Goal: Task Accomplishment & Management: Complete application form

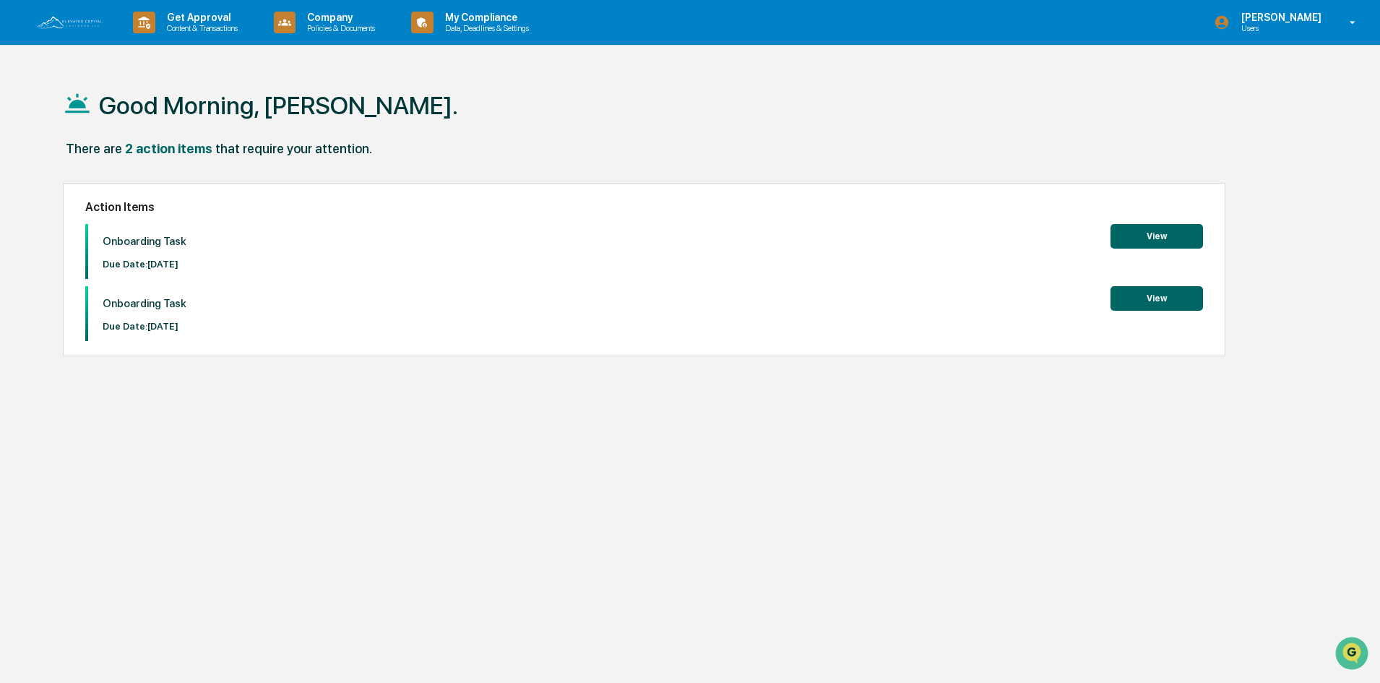
click at [1154, 245] on button "View" at bounding box center [1157, 236] width 92 height 25
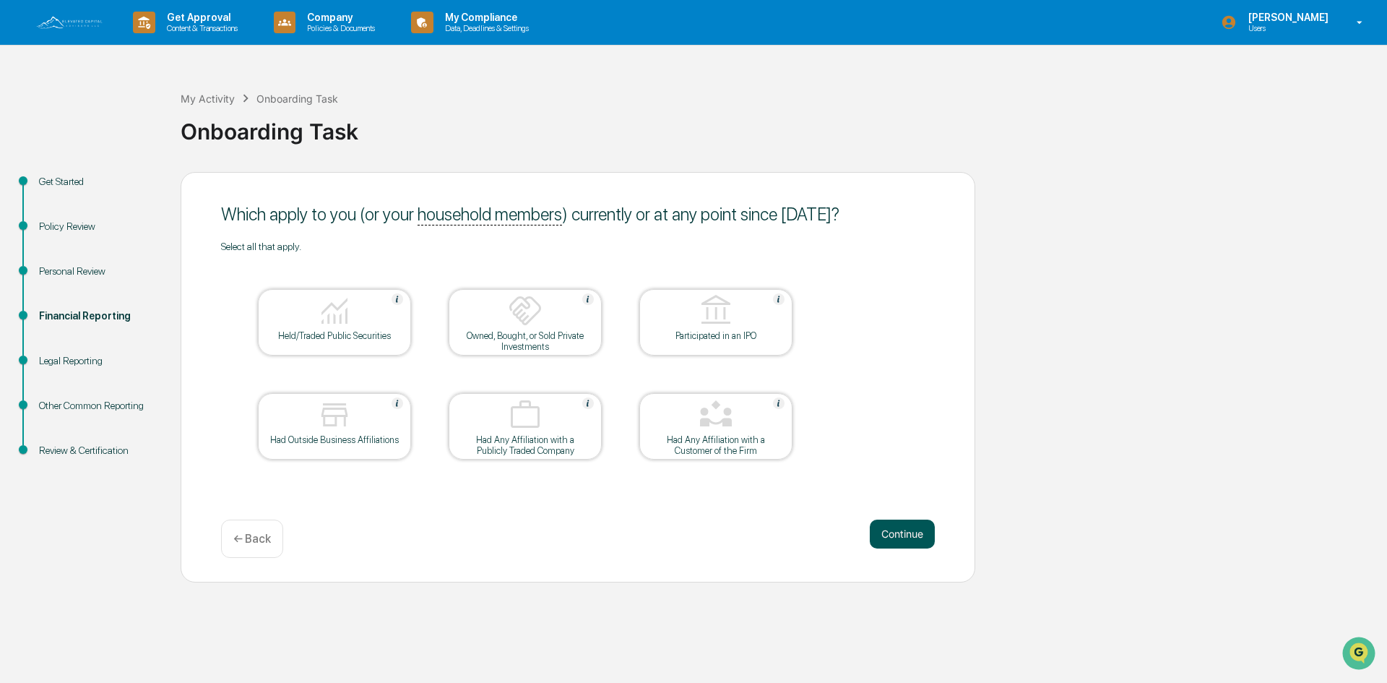
click at [893, 528] on button "Continue" at bounding box center [902, 534] width 65 height 29
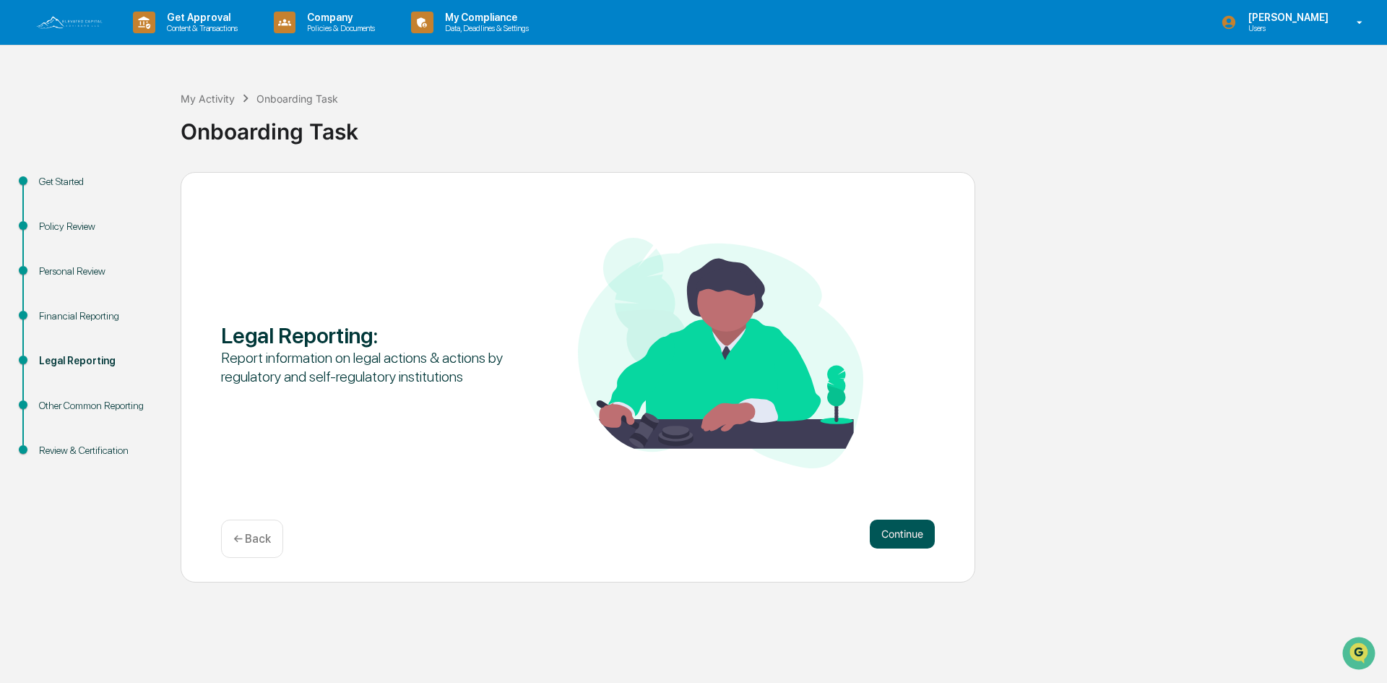
click at [897, 535] on button "Continue" at bounding box center [902, 534] width 65 height 29
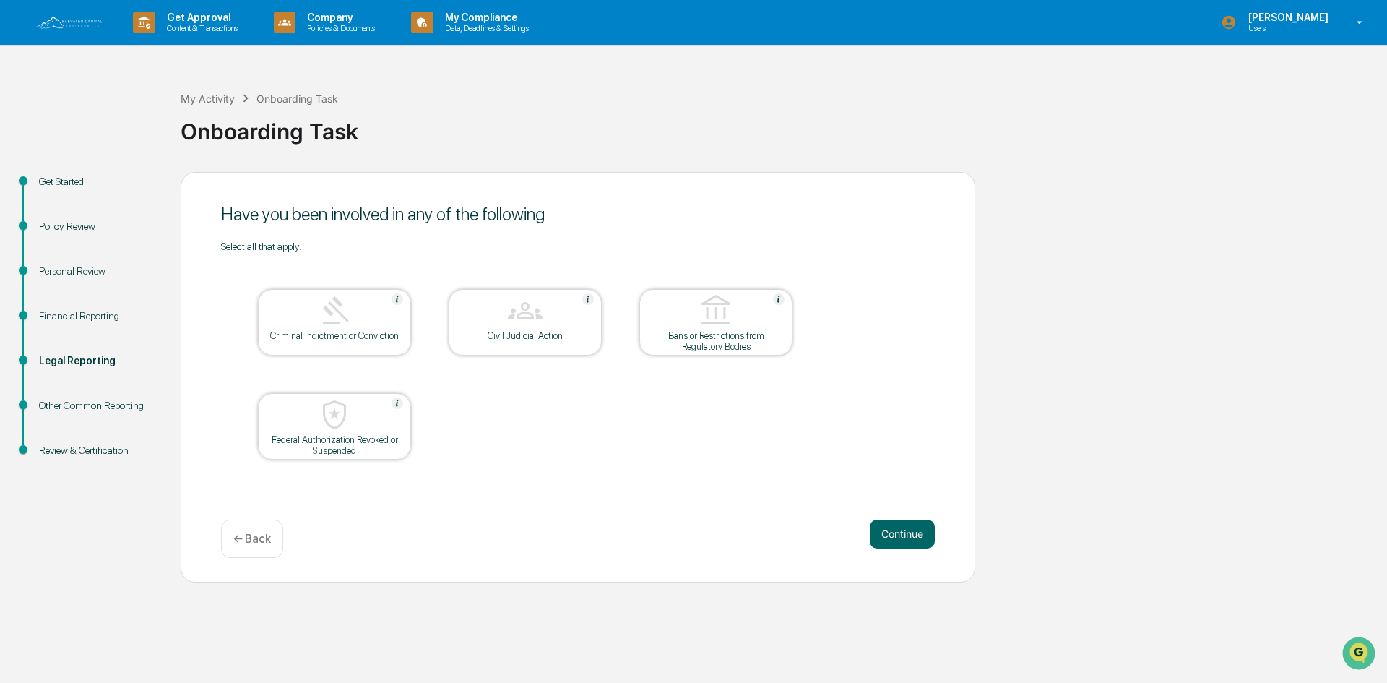
click at [897, 535] on button "Continue" at bounding box center [902, 534] width 65 height 29
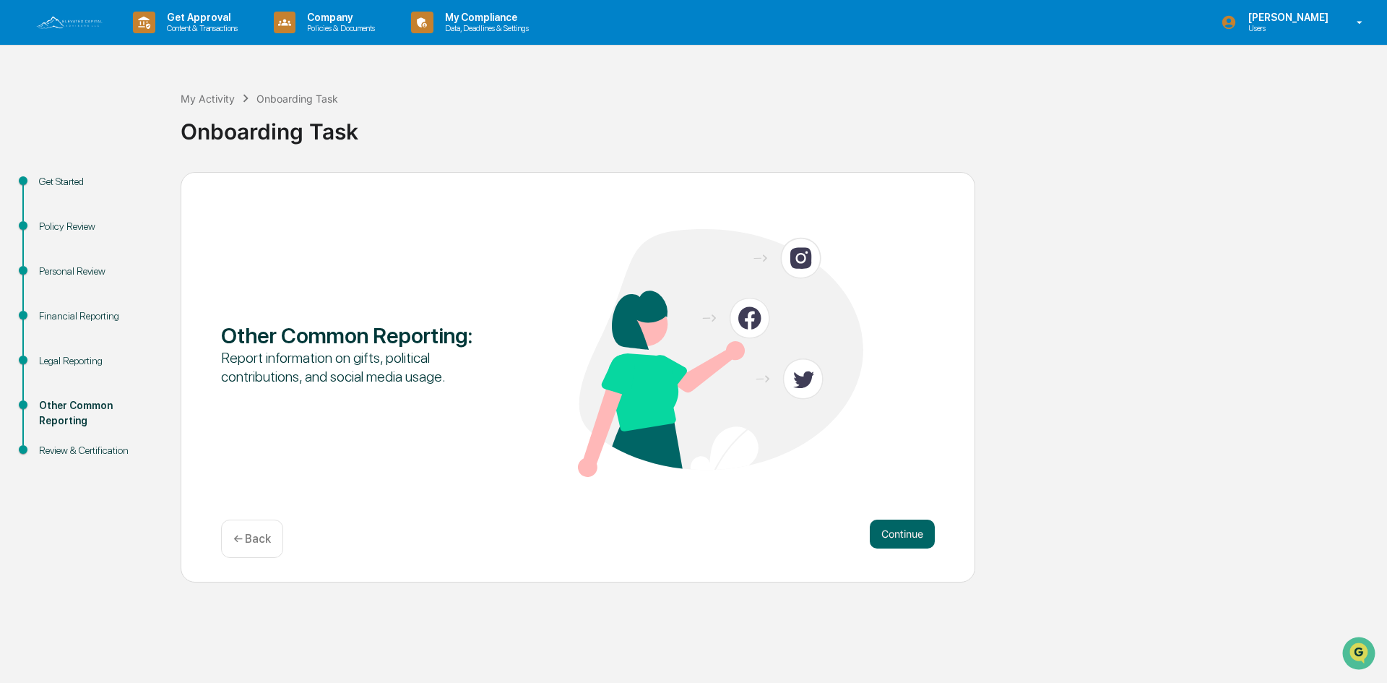
click at [897, 535] on button "Continue" at bounding box center [902, 534] width 65 height 29
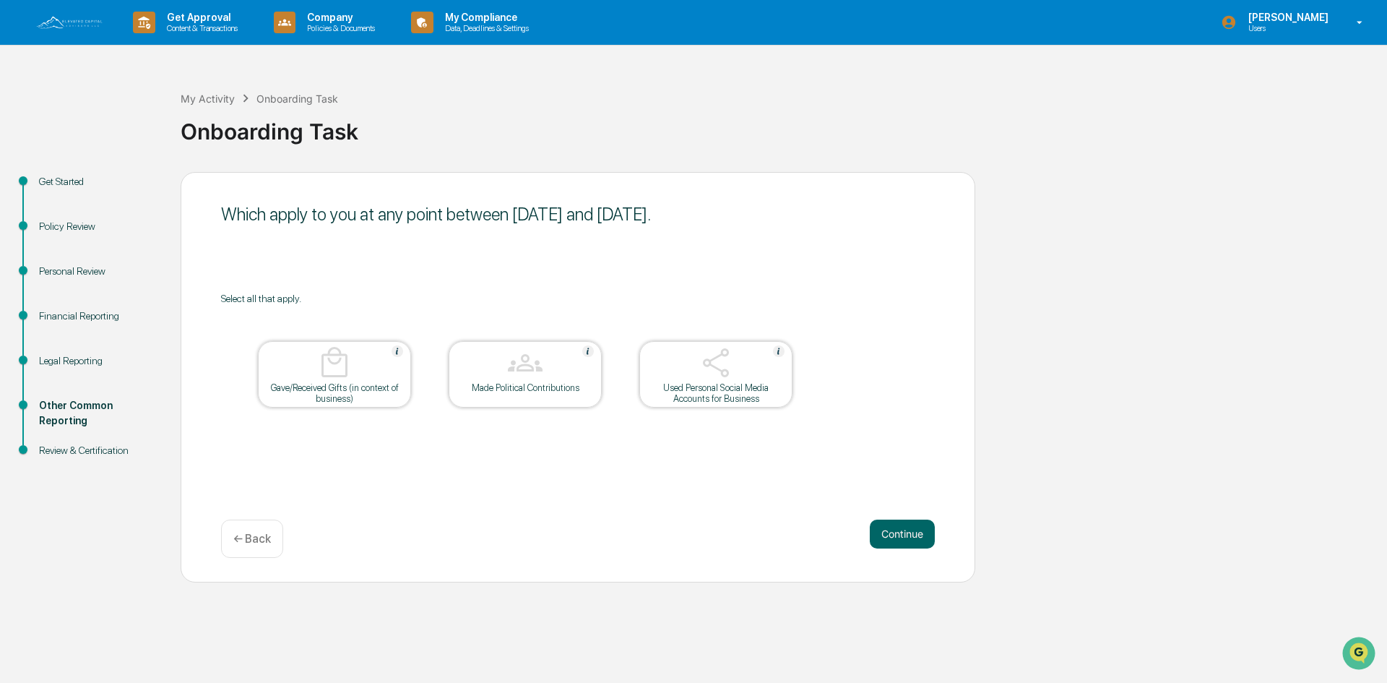
click at [897, 535] on button "Continue" at bounding box center [902, 534] width 65 height 29
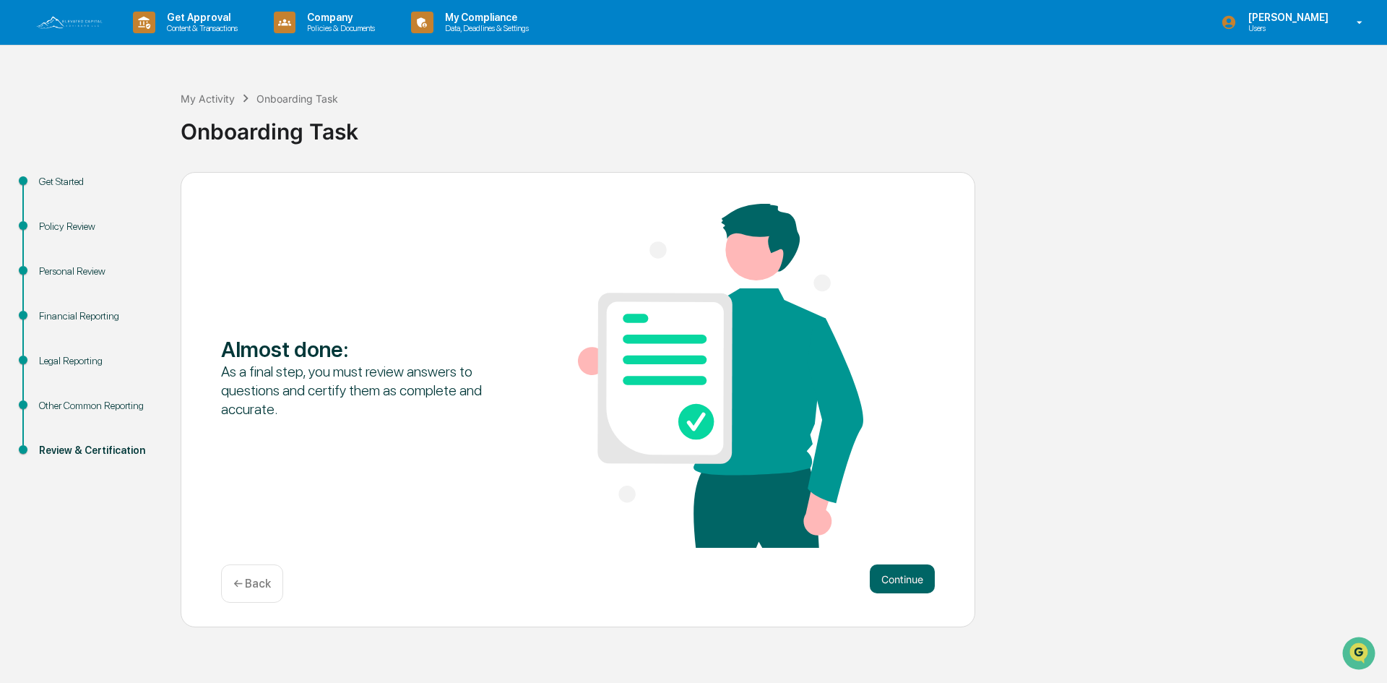
click at [897, 535] on div "Almost done : As a final step, you must review answers to questions and certify…" at bounding box center [578, 377] width 714 height 347
click at [897, 564] on div "Almost done : As a final step, you must review answers to questions and certify…" at bounding box center [578, 400] width 795 height 456
click at [897, 572] on button "Continue" at bounding box center [902, 578] width 65 height 29
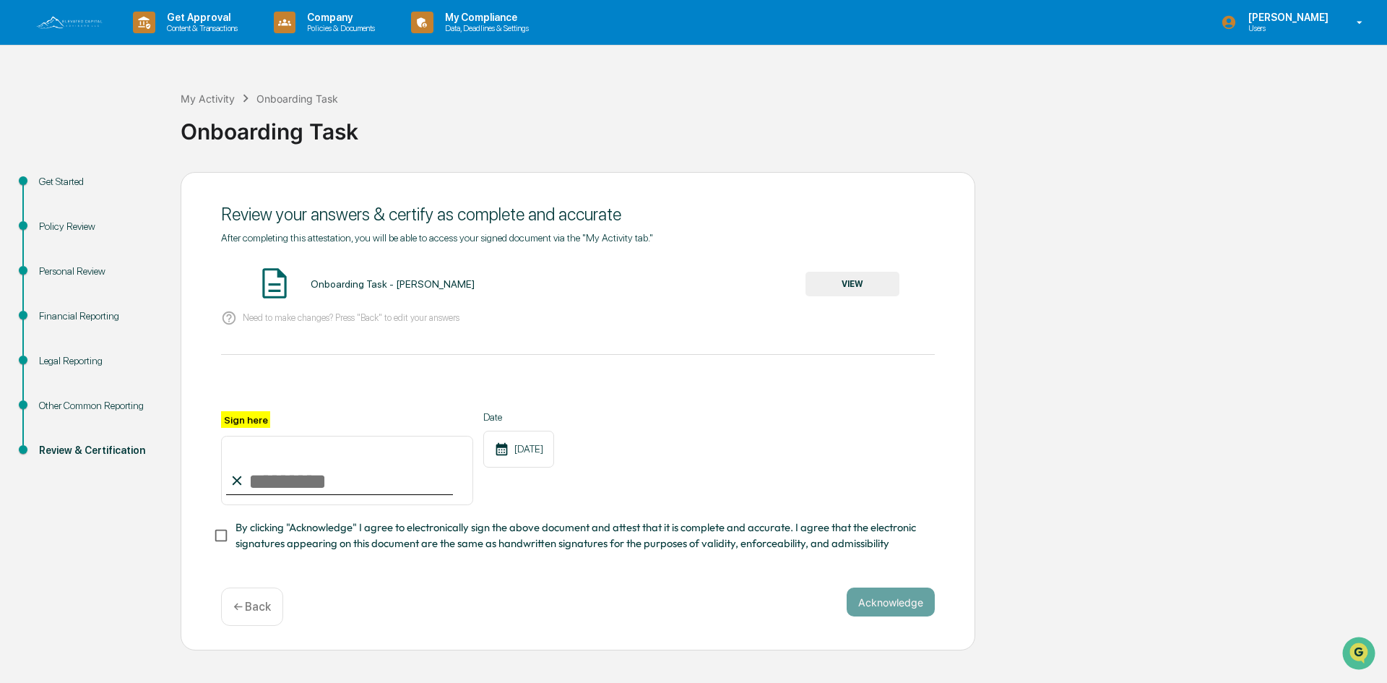
click at [265, 493] on input "Sign here" at bounding box center [347, 470] width 252 height 69
type input "**********"
click at [884, 602] on button "Acknowledge" at bounding box center [891, 601] width 88 height 29
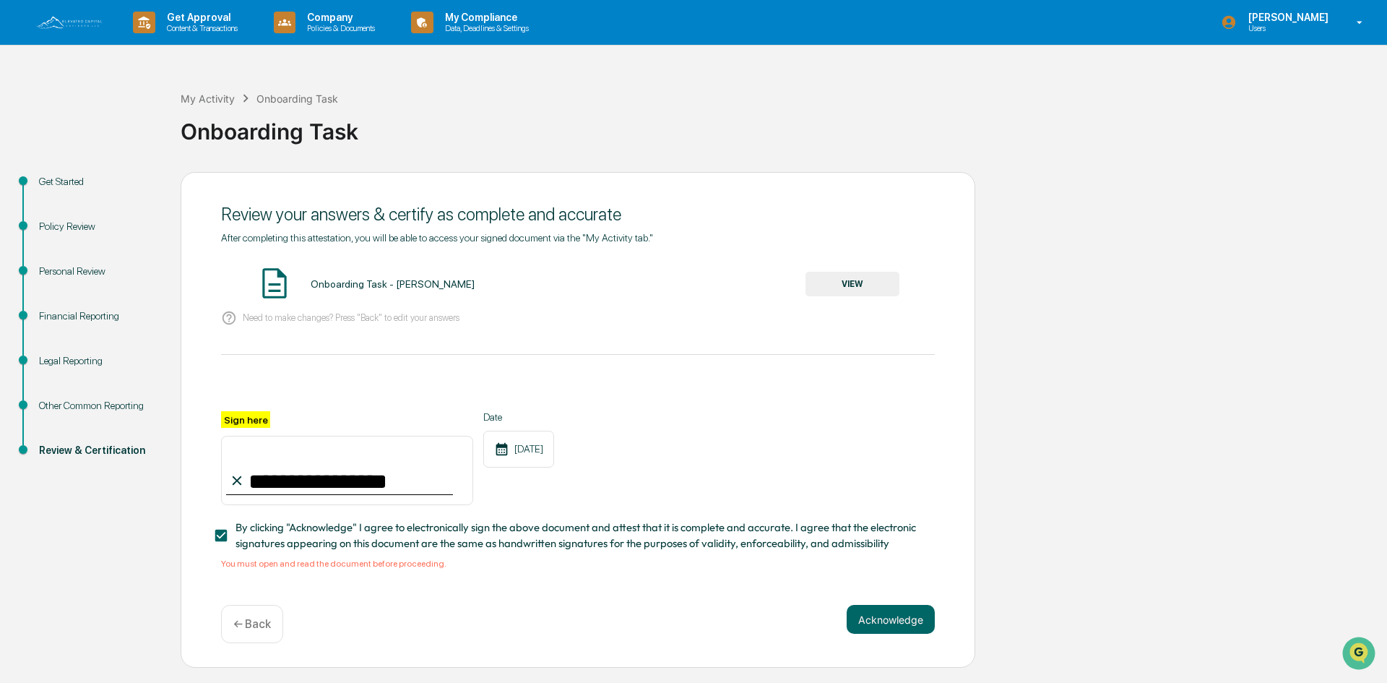
click at [843, 281] on button "VIEW" at bounding box center [853, 284] width 94 height 25
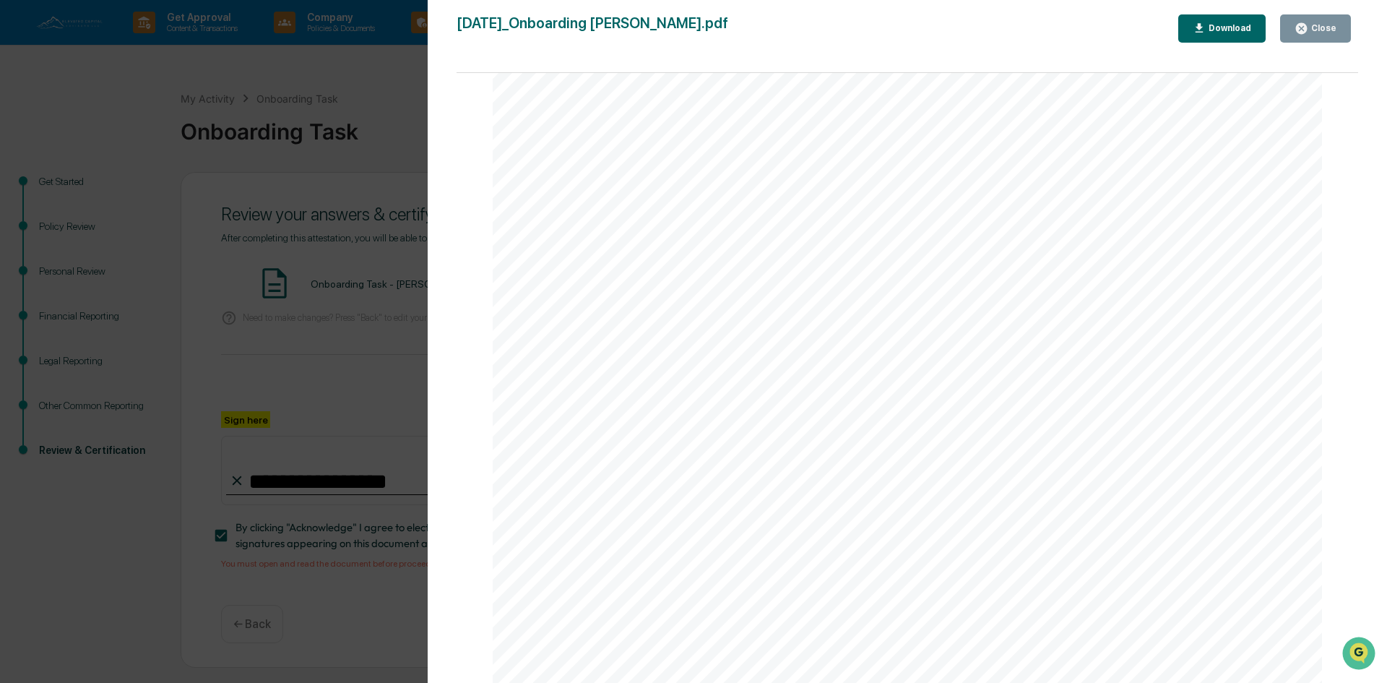
scroll to position [3902, 0]
click at [1309, 27] on icon "button" at bounding box center [1302, 29] width 14 height 14
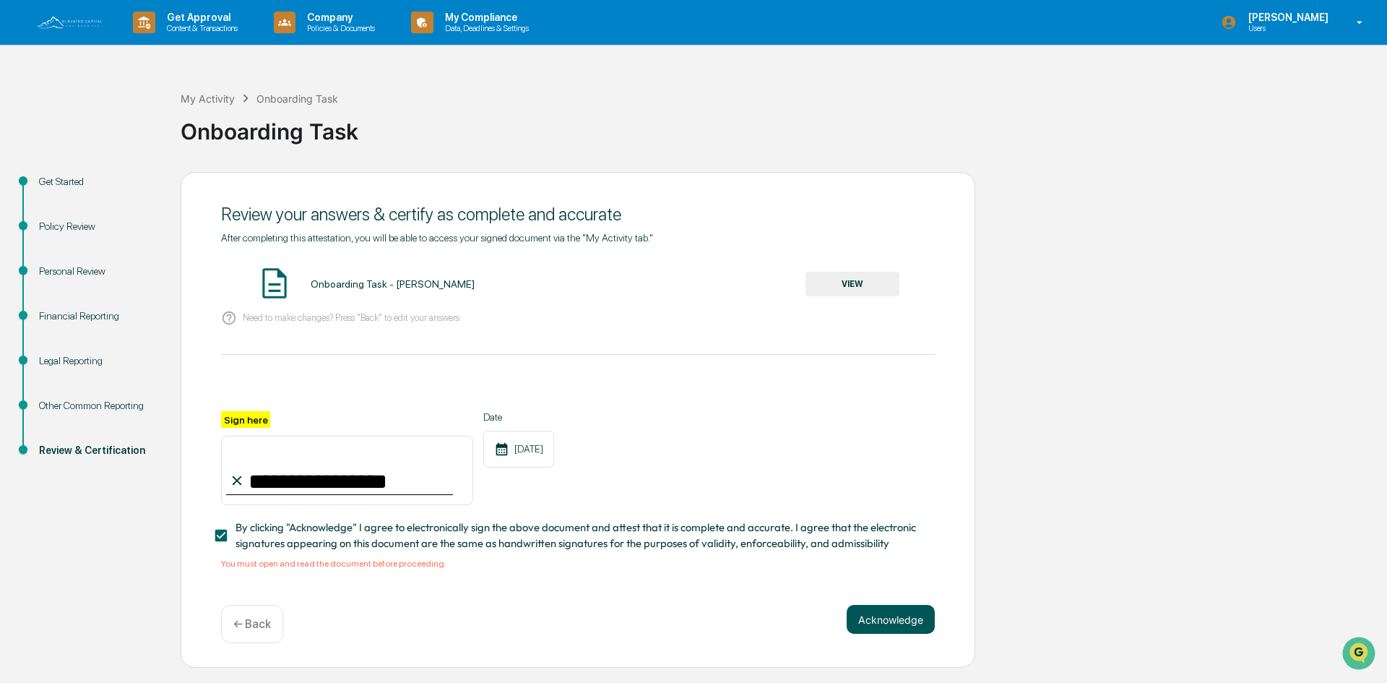
click at [889, 629] on button "Acknowledge" at bounding box center [891, 619] width 88 height 29
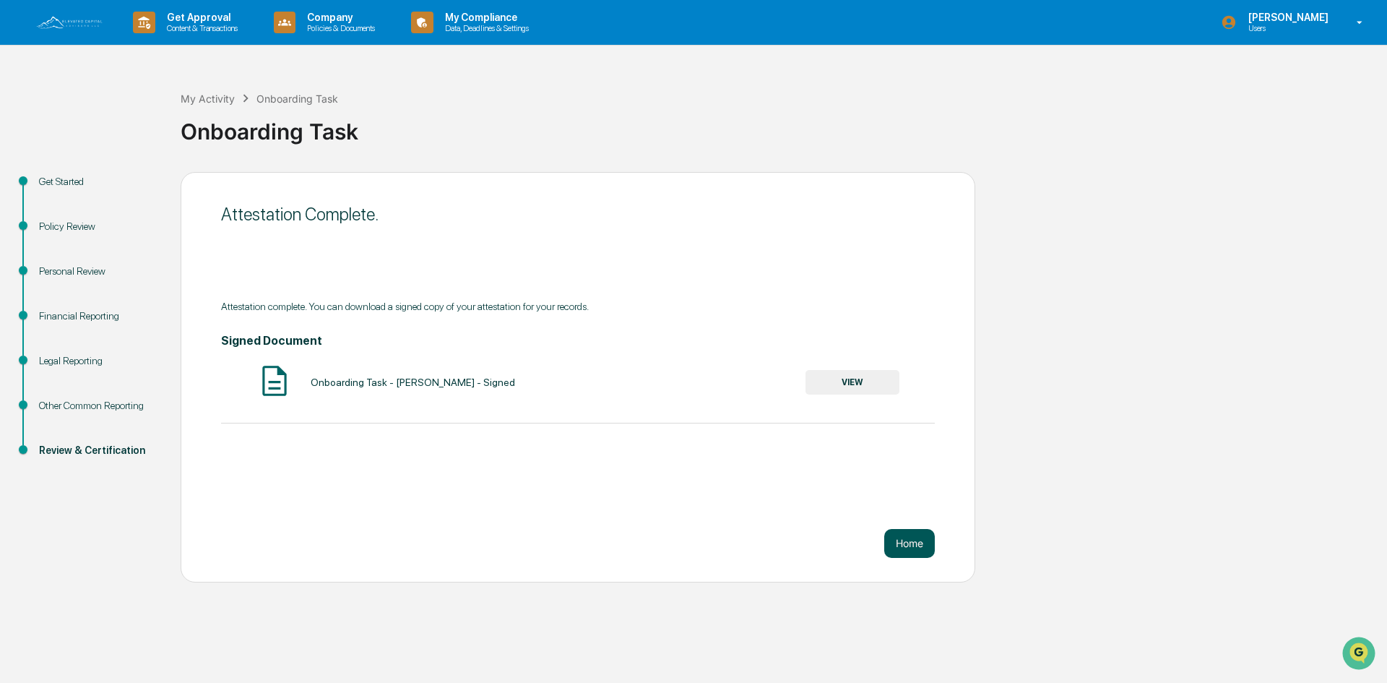
click at [916, 543] on button "Home" at bounding box center [909, 543] width 51 height 29
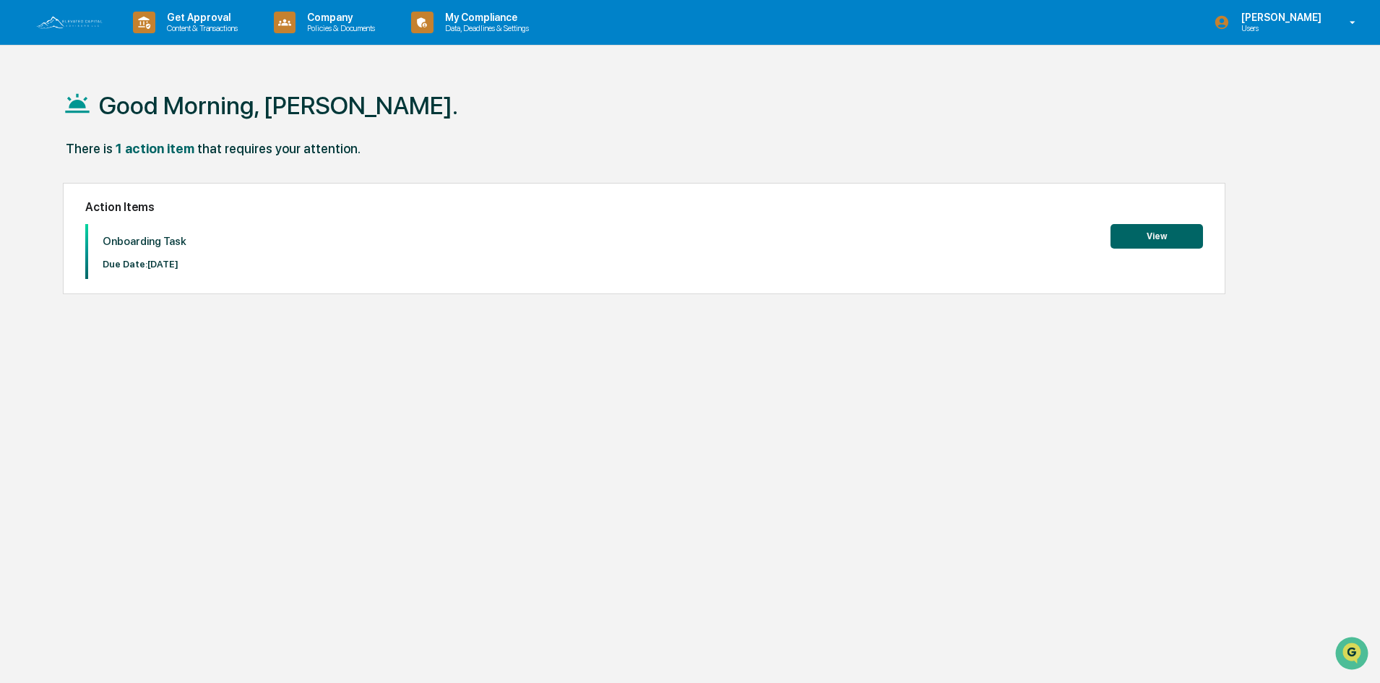
click at [1173, 244] on button "View" at bounding box center [1157, 236] width 92 height 25
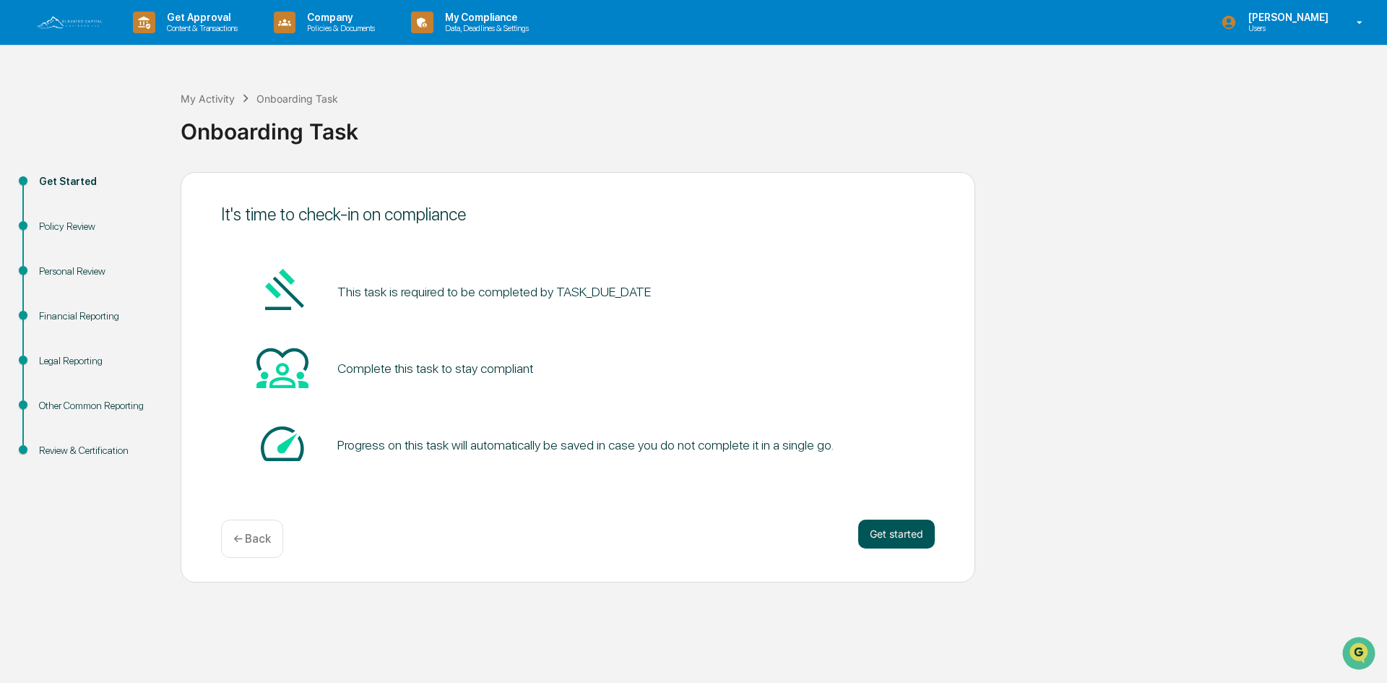
click at [890, 542] on button "Get started" at bounding box center [896, 534] width 77 height 29
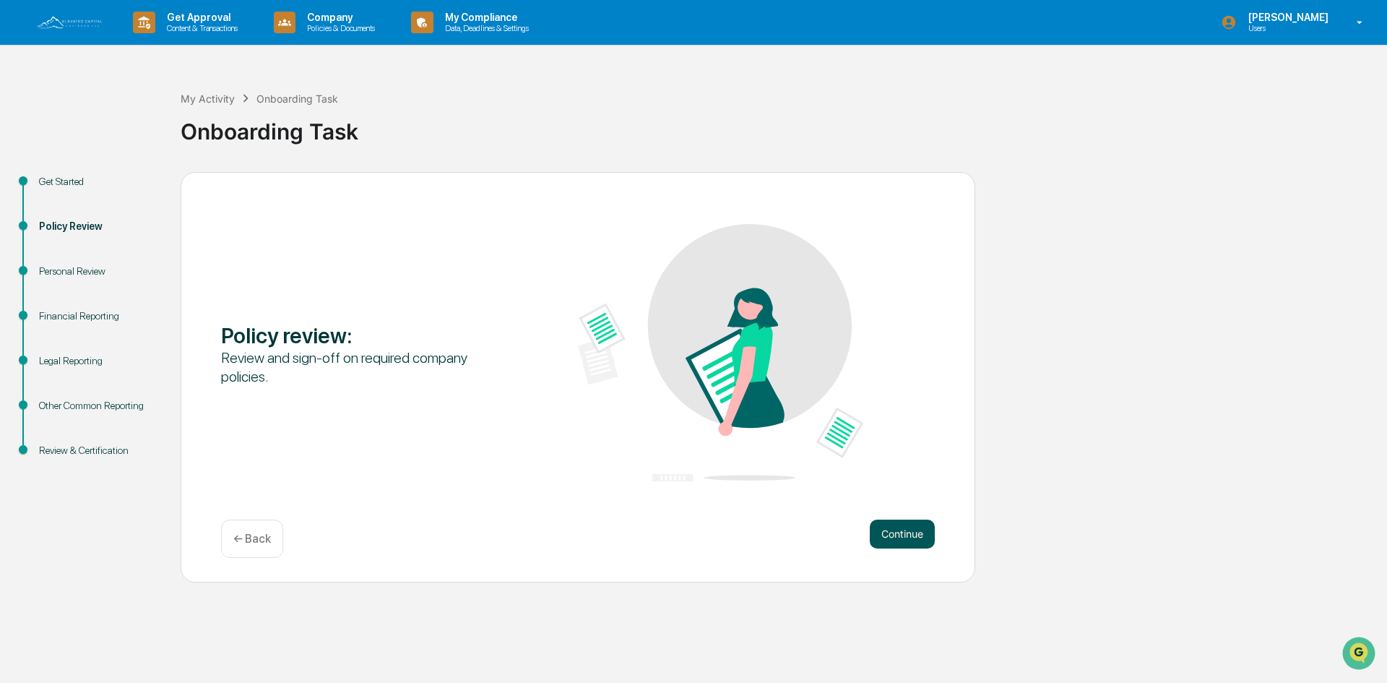
click at [912, 532] on button "Continue" at bounding box center [902, 534] width 65 height 29
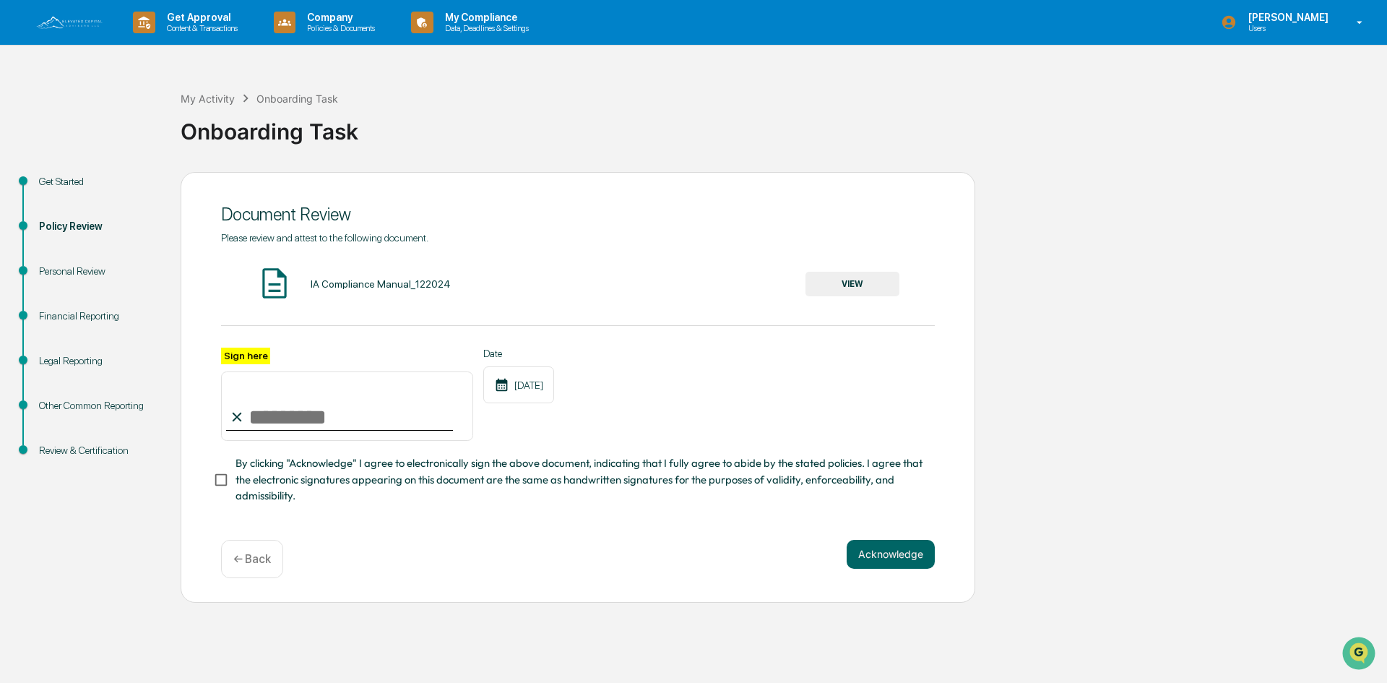
click at [861, 285] on button "VIEW" at bounding box center [853, 284] width 94 height 25
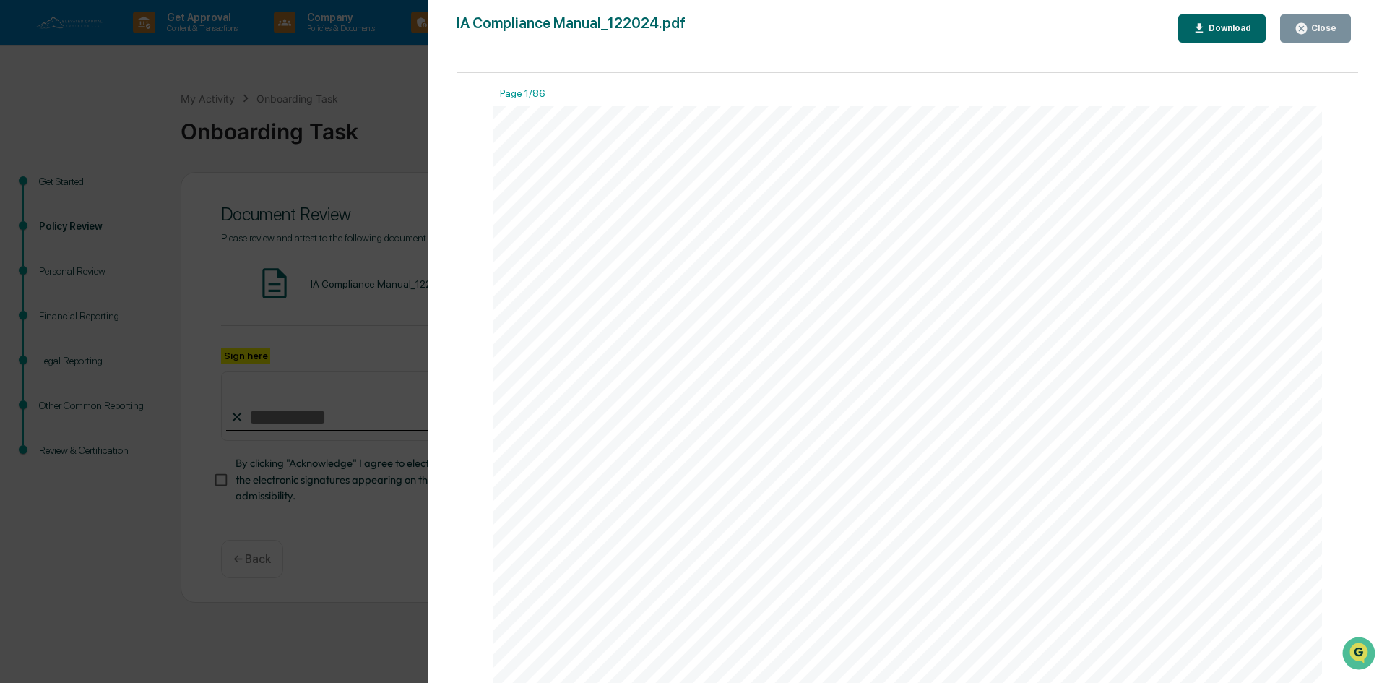
click at [1309, 33] on icon "button" at bounding box center [1302, 29] width 14 height 14
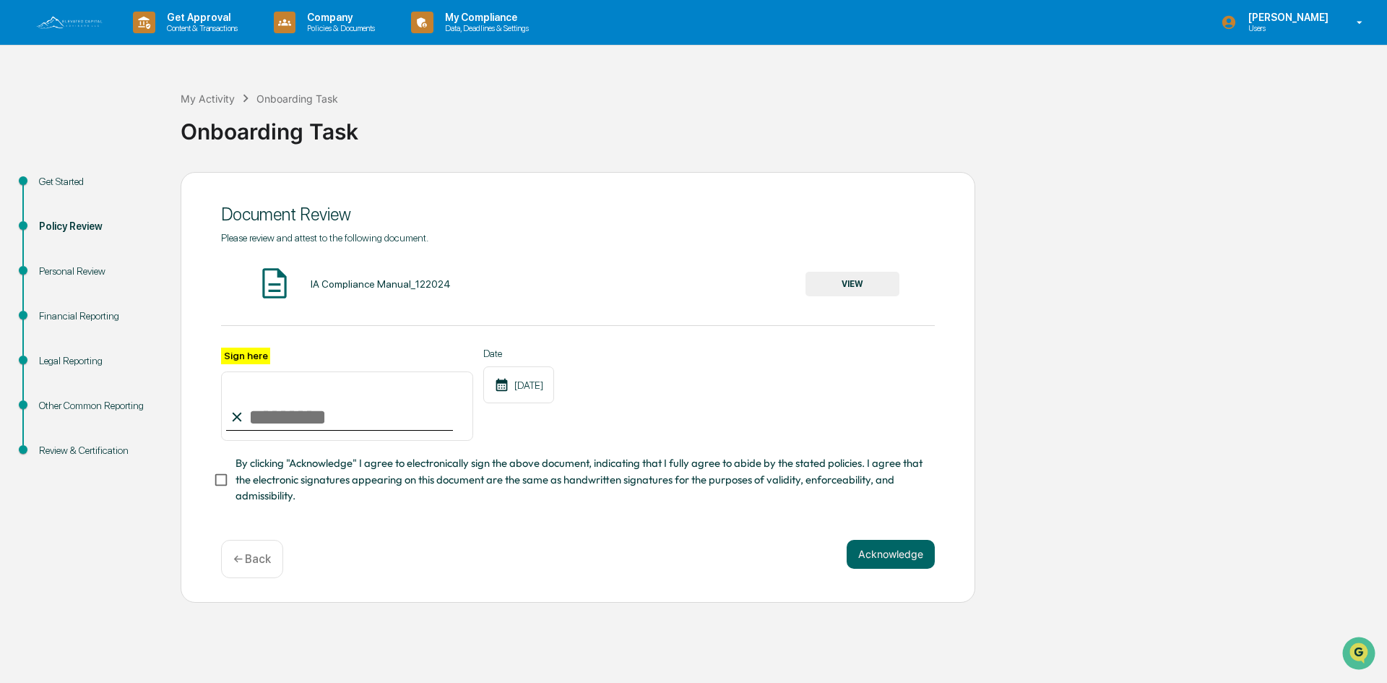
click at [303, 407] on input "Sign here" at bounding box center [347, 405] width 252 height 69
type input "**********"
click at [892, 563] on button "Acknowledge" at bounding box center [891, 554] width 88 height 29
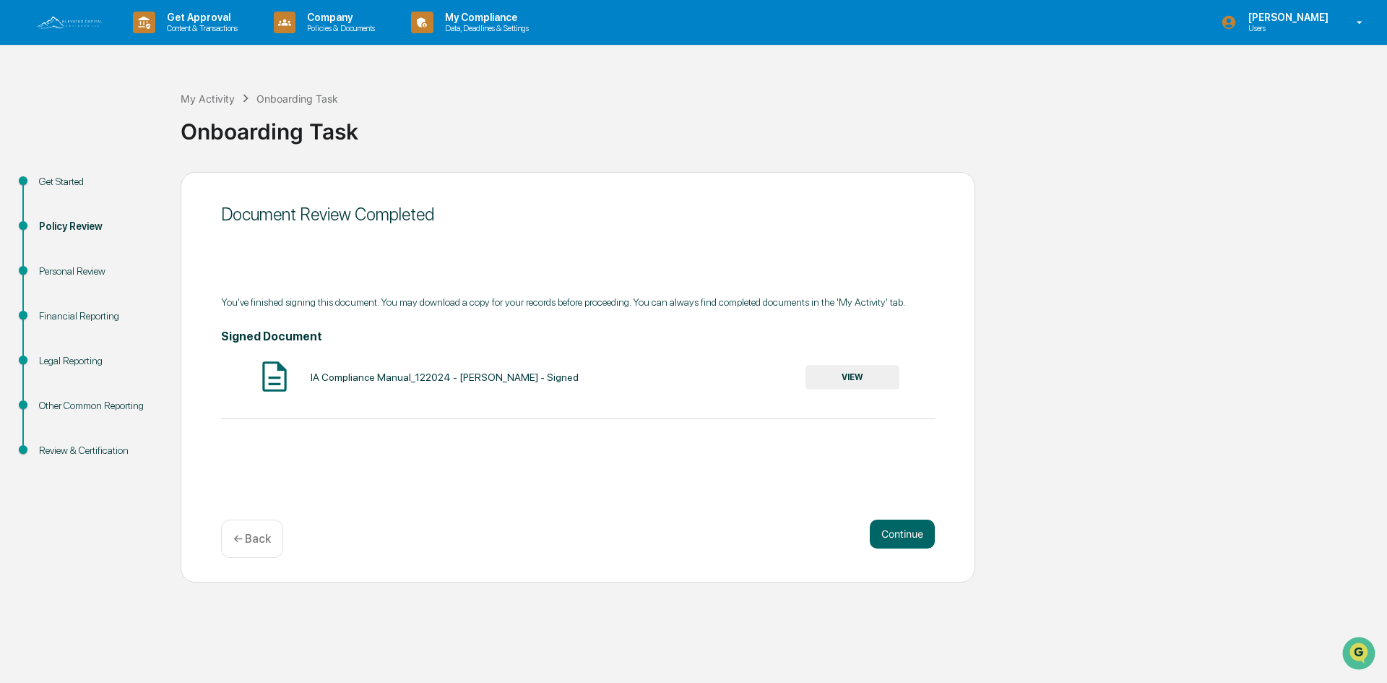
click at [846, 372] on button "VIEW" at bounding box center [853, 377] width 94 height 25
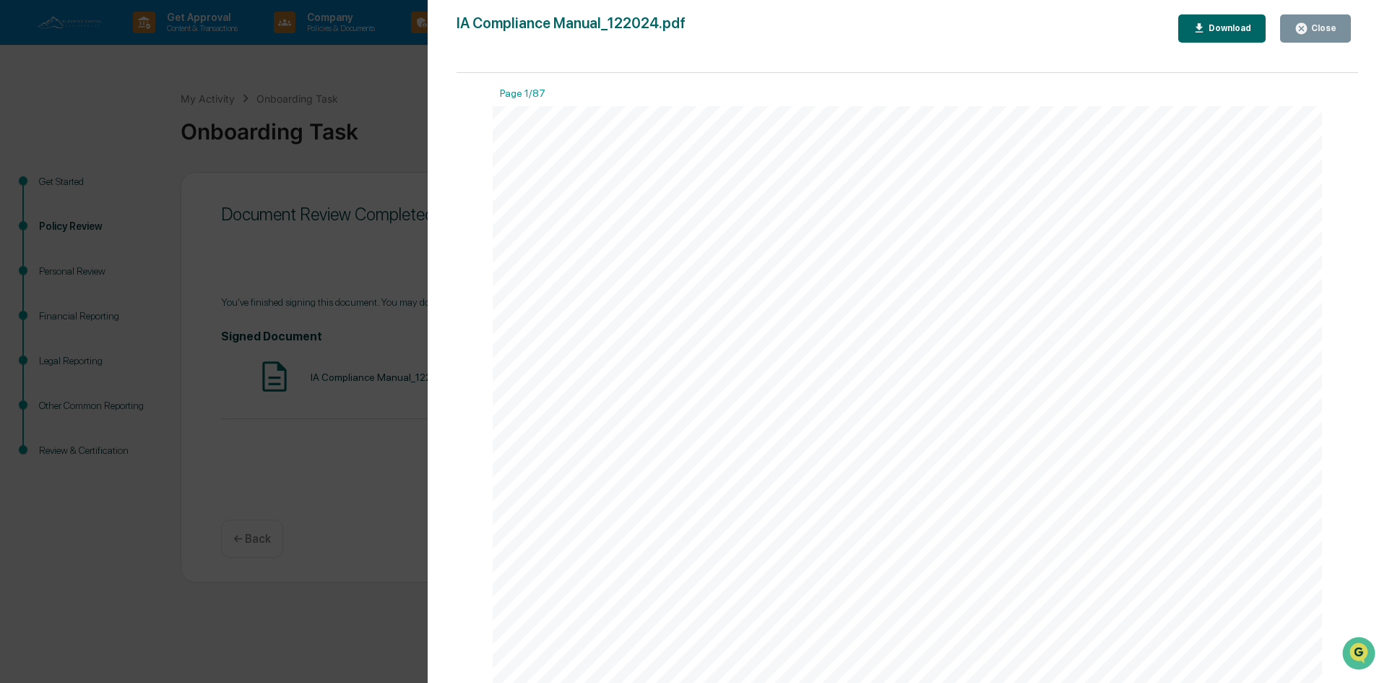
click at [1311, 28] on div "Close" at bounding box center [1323, 28] width 28 height 10
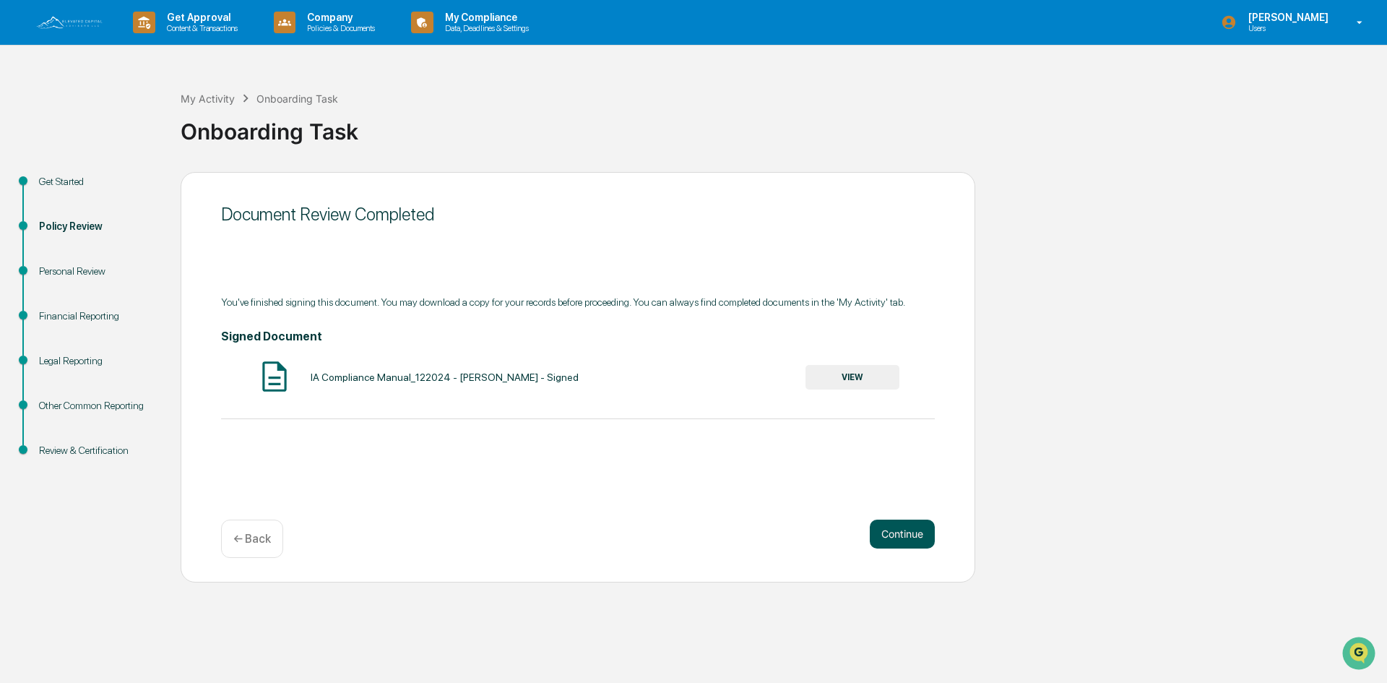
click at [901, 538] on button "Continue" at bounding box center [902, 534] width 65 height 29
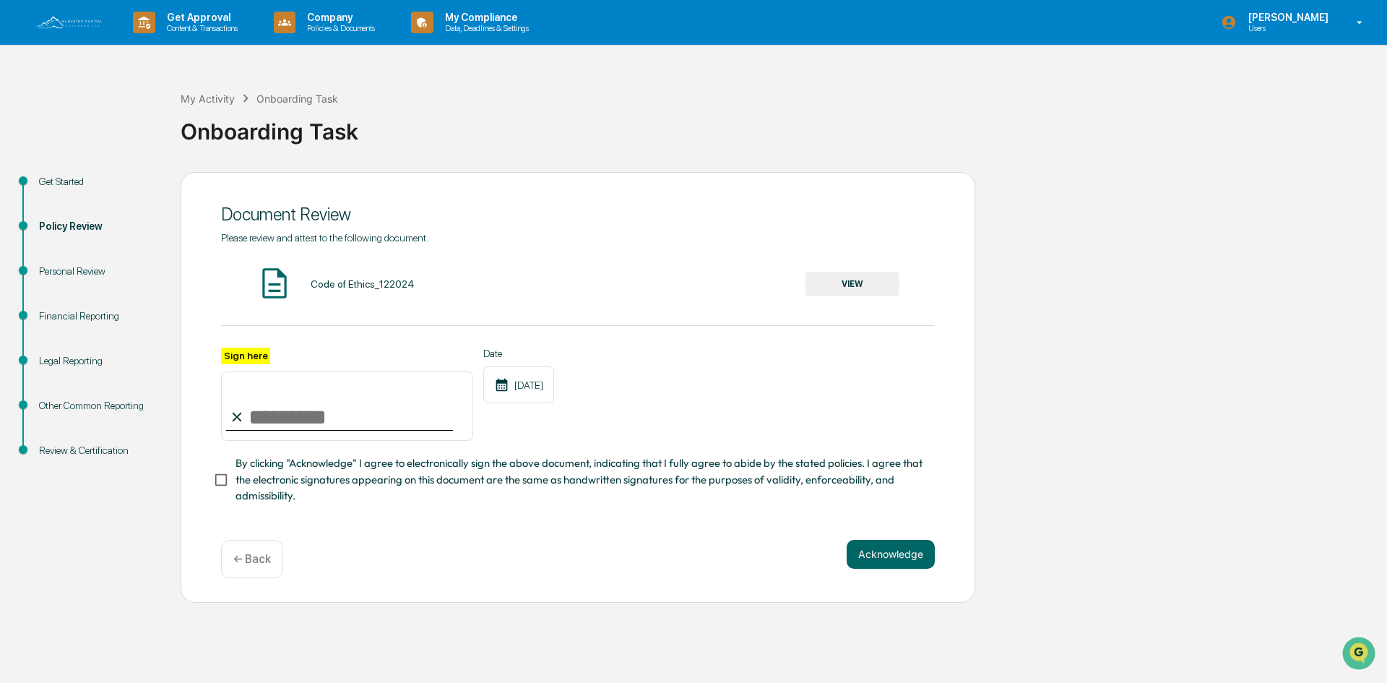
click at [309, 426] on input "Sign here" at bounding box center [347, 405] width 252 height 69
type input "**********"
click at [876, 551] on button "Acknowledge" at bounding box center [891, 554] width 88 height 29
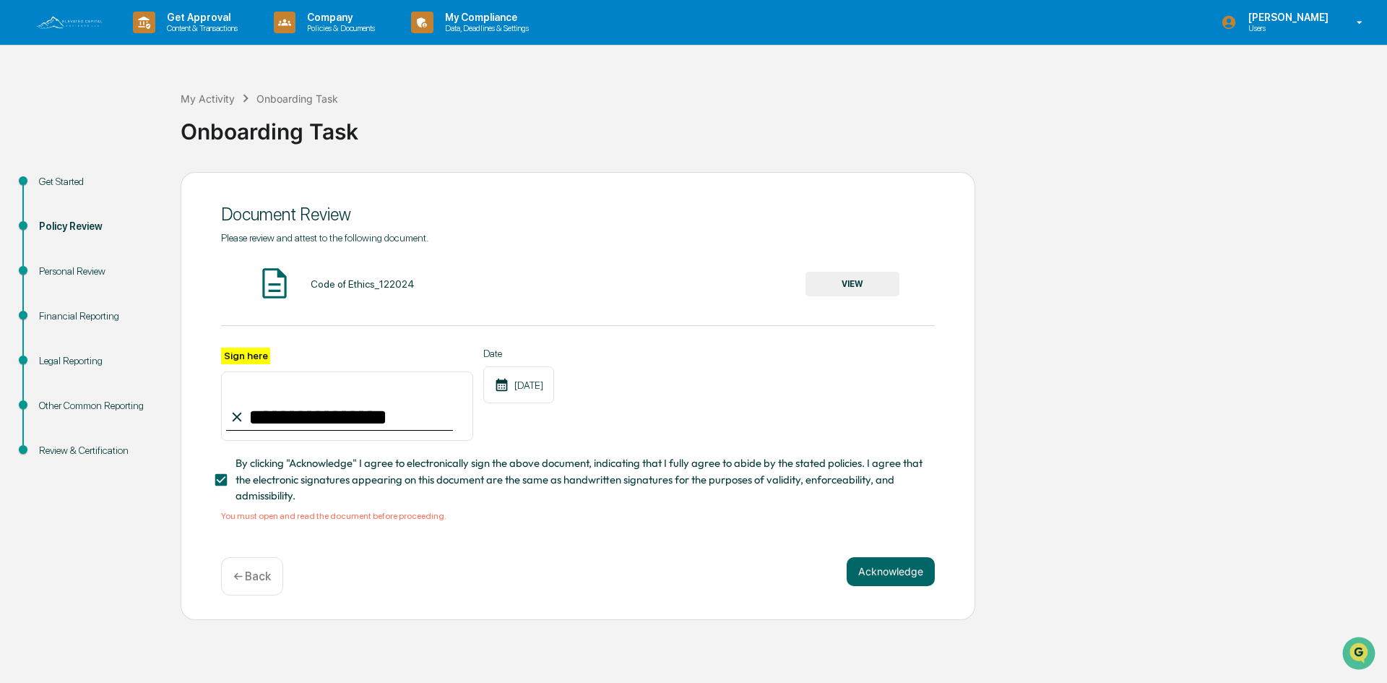
click at [876, 286] on button "VIEW" at bounding box center [853, 284] width 94 height 25
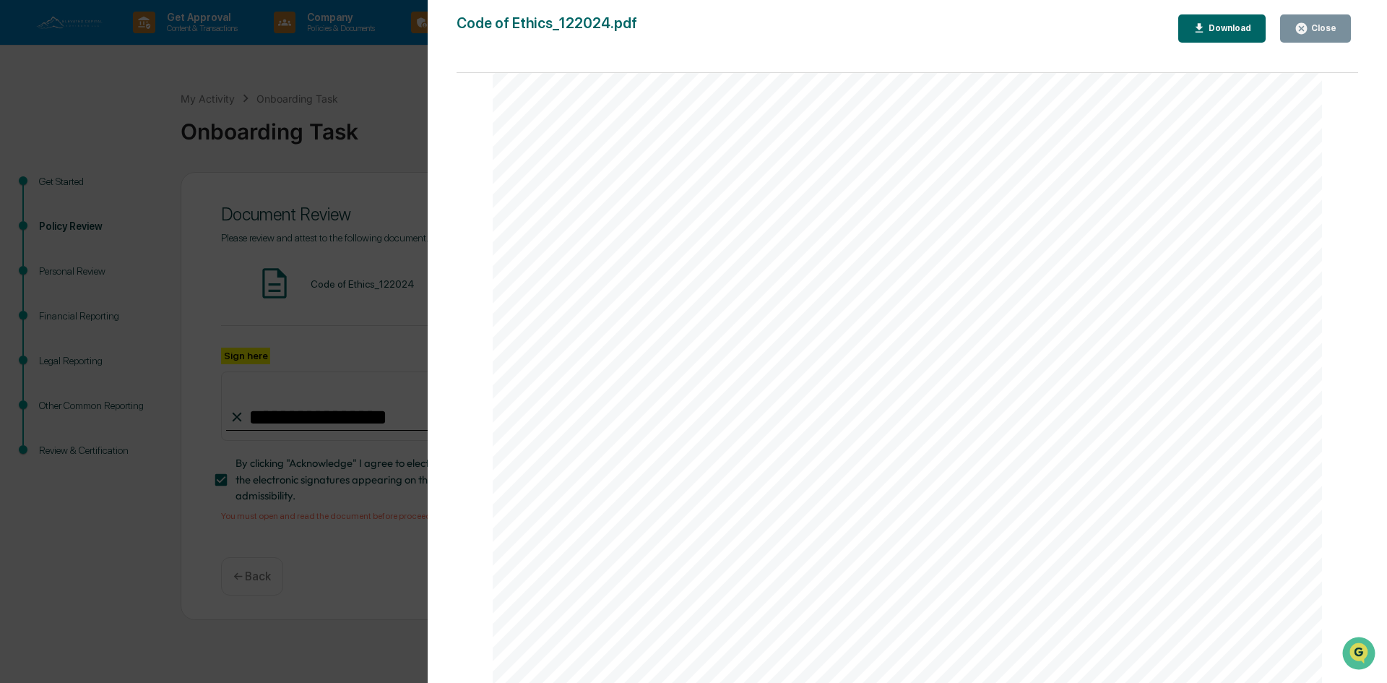
scroll to position [2601, 0]
click at [1314, 26] on div "Close" at bounding box center [1323, 28] width 28 height 10
